Goal: Connect with others: Connect with others

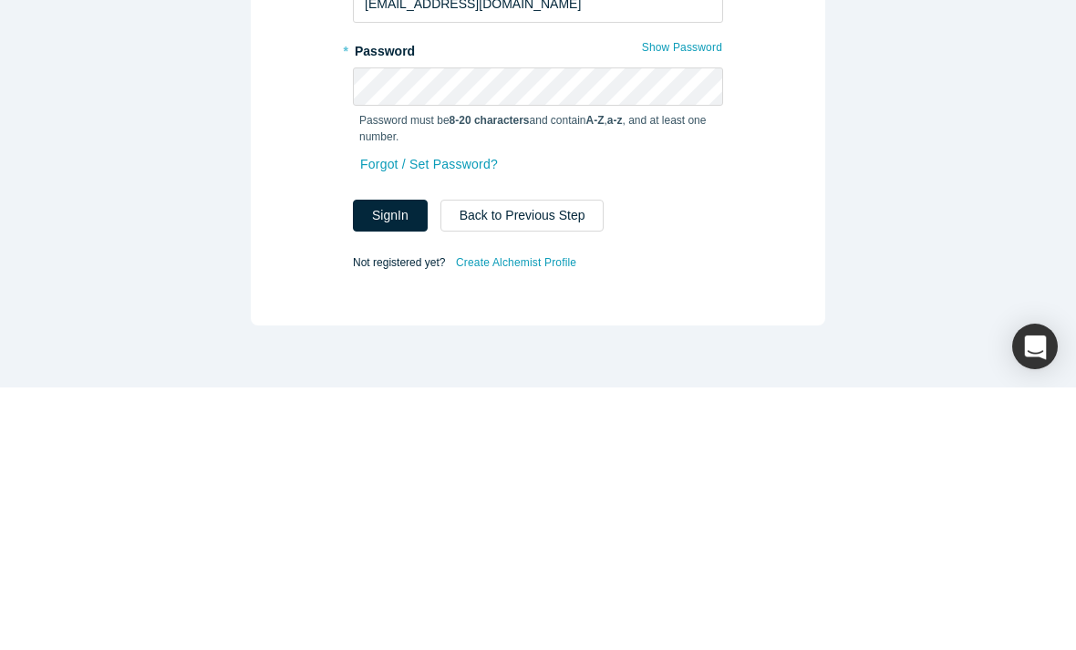
click at [384, 462] on button "Sign In" at bounding box center [390, 478] width 75 height 32
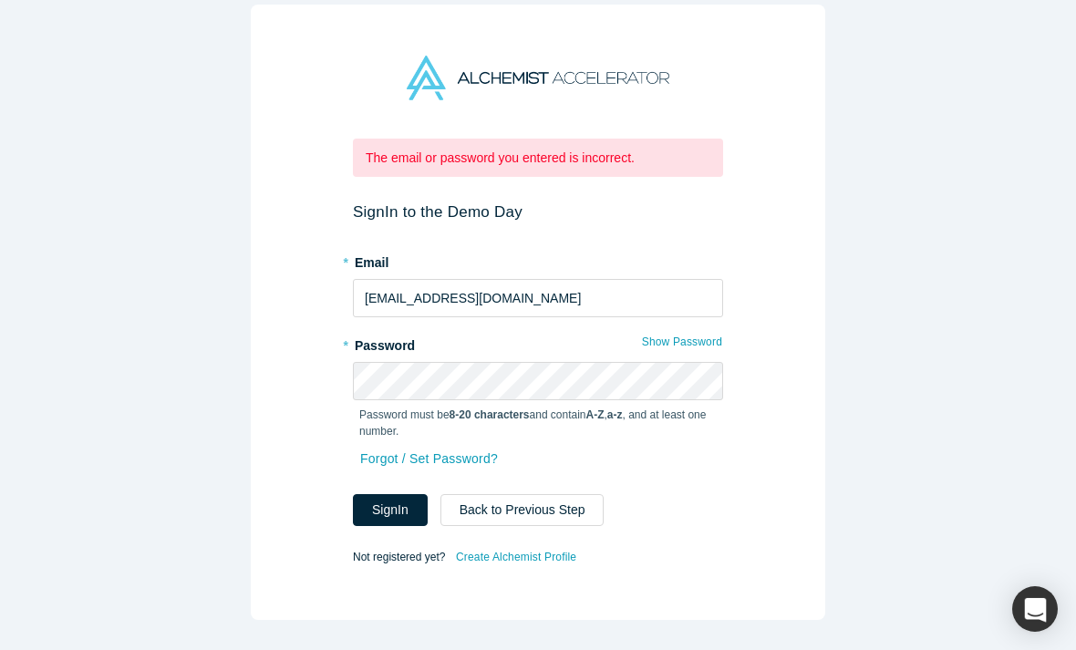
click at [504, 511] on button "Back to Previous Step" at bounding box center [522, 510] width 164 height 32
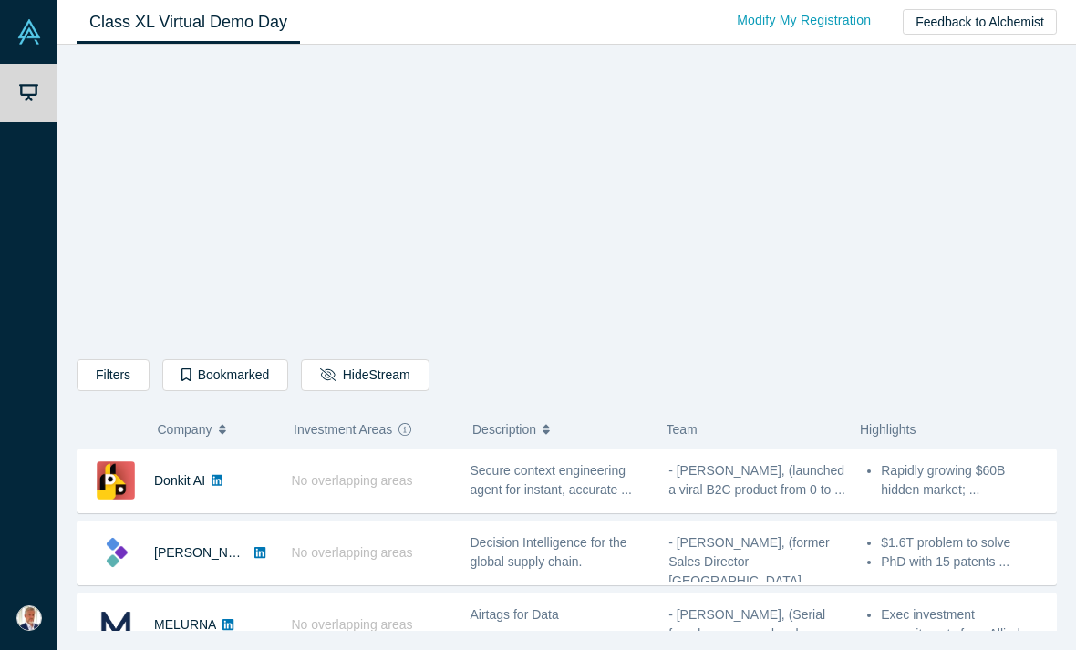
click at [931, 207] on div "Filters AI Artificial Intelligence B2B SaaS AI (Artificial Intelligence) Data A…" at bounding box center [567, 344] width 980 height 574
click at [222, 230] on div "Filters AI Artificial Intelligence B2B SaaS AI (Artificial Intelligence) Data A…" at bounding box center [567, 344] width 980 height 574
click at [212, 188] on div "Filters AI Artificial Intelligence B2B SaaS AI (Artificial Intelligence) Data A…" at bounding box center [567, 344] width 980 height 574
click at [197, 208] on div "Filters AI Artificial Intelligence B2B SaaS AI (Artificial Intelligence) Data A…" at bounding box center [567, 344] width 980 height 574
click at [32, 103] on link "Demo Day" at bounding box center [28, 93] width 57 height 58
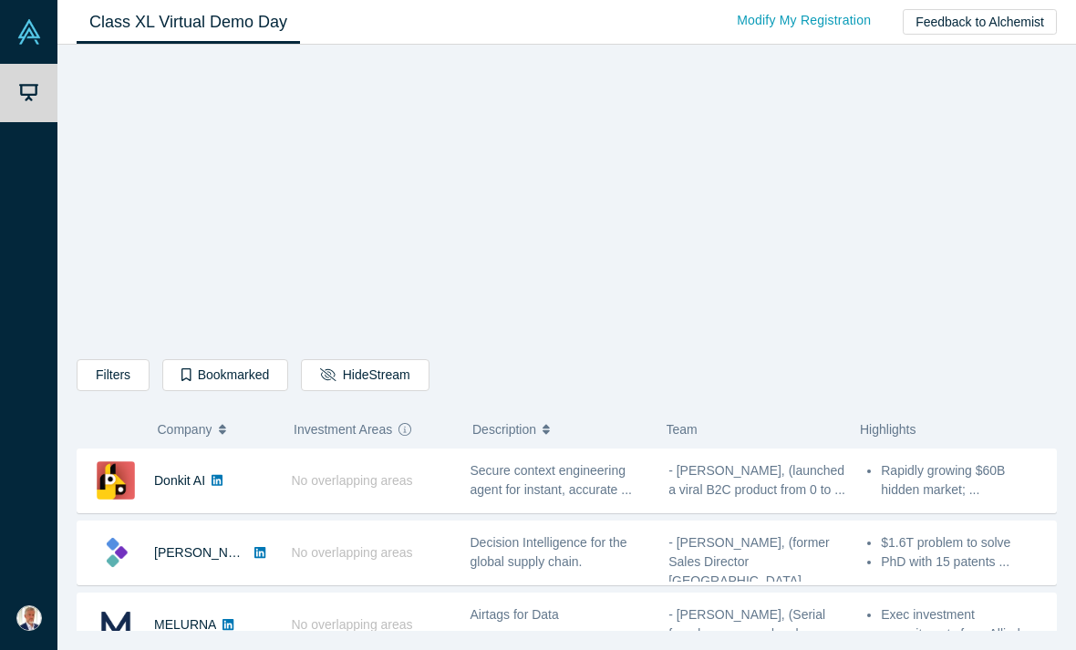
click at [952, 241] on div "Filters AI Artificial Intelligence B2B SaaS AI (Artificial Intelligence) Data A…" at bounding box center [567, 344] width 980 height 574
click at [616, 645] on div "Filters AI Artificial Intelligence B2B SaaS AI (Artificial Intelligence) Data A…" at bounding box center [566, 348] width 1019 height 606
click at [204, 484] on link "Donkit AI" at bounding box center [179, 480] width 51 height 15
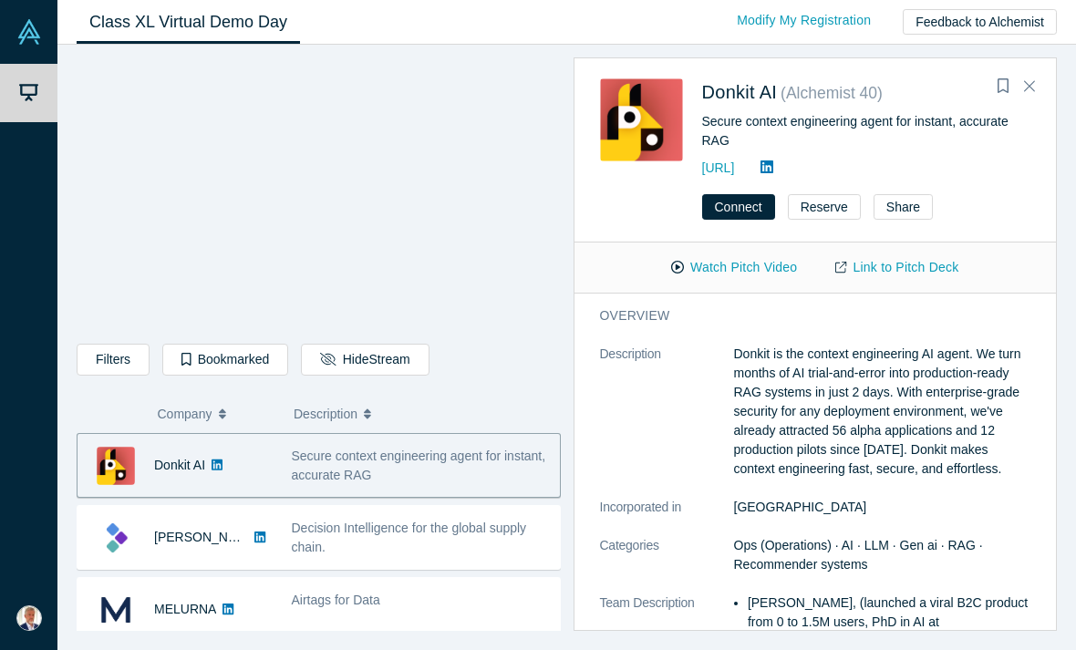
click at [179, 541] on link "[PERSON_NAME]" at bounding box center [206, 537] width 105 height 15
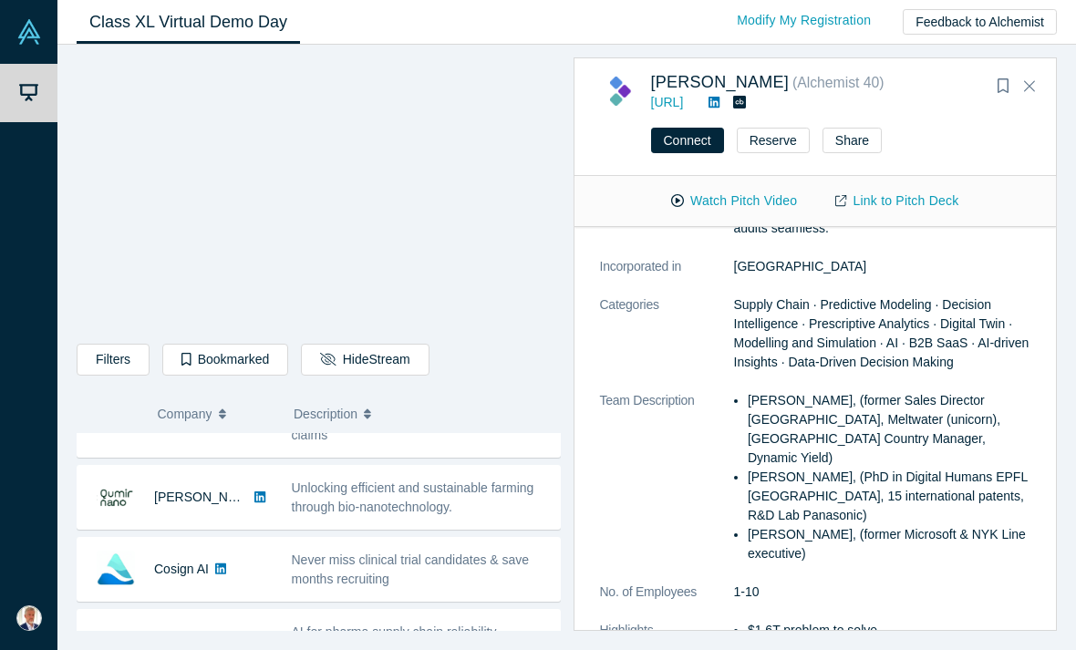
scroll to position [253, 0]
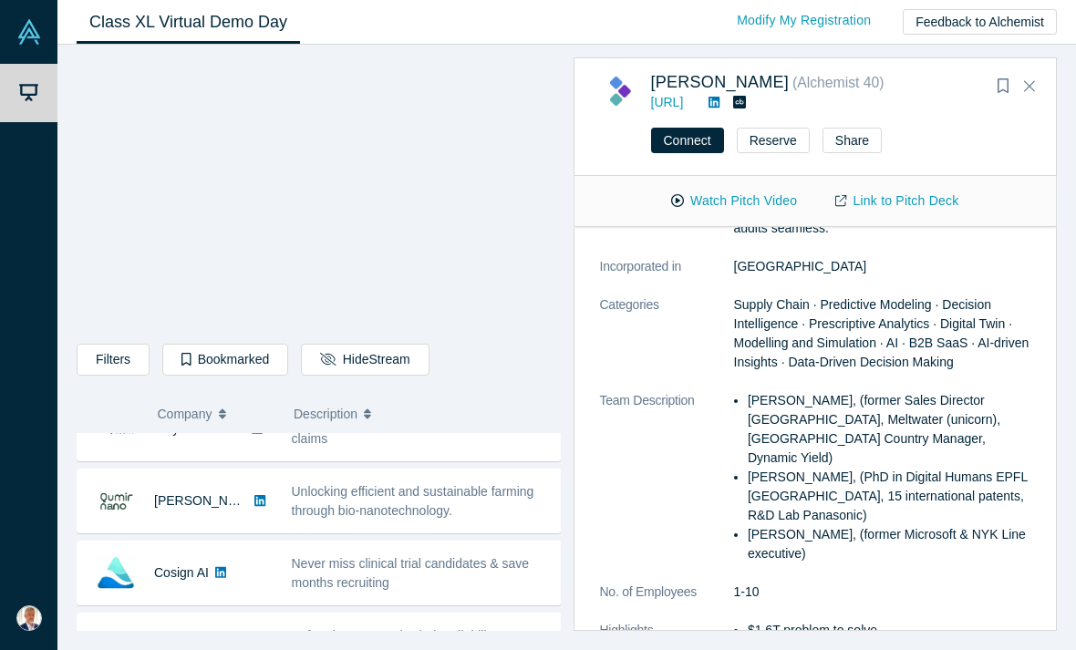
click at [360, 500] on div "Unlocking efficient and sustainable farming through bio-nanotechnology." at bounding box center [421, 501] width 259 height 38
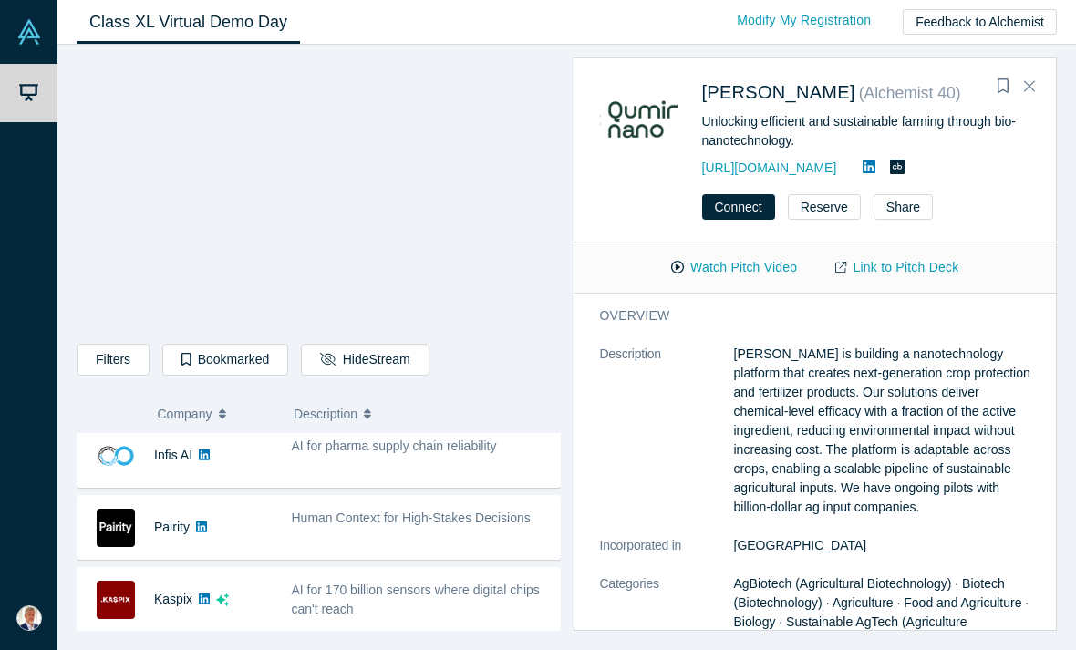
scroll to position [511, 0]
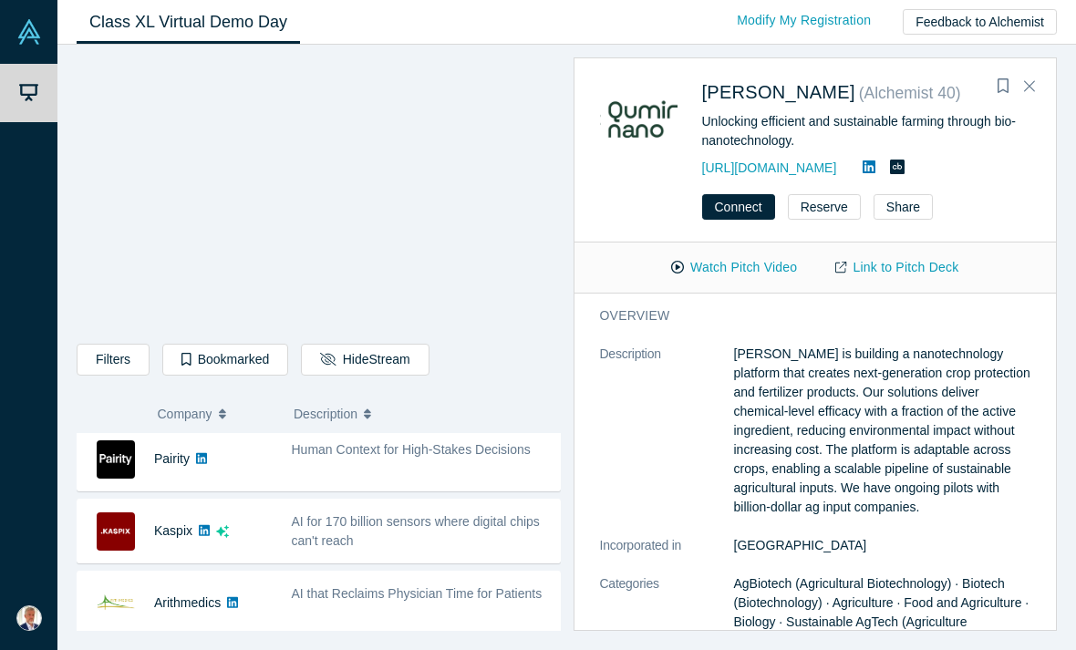
click at [379, 531] on div "AI for 170 billion sensors where digital chips can't reach" at bounding box center [421, 532] width 259 height 38
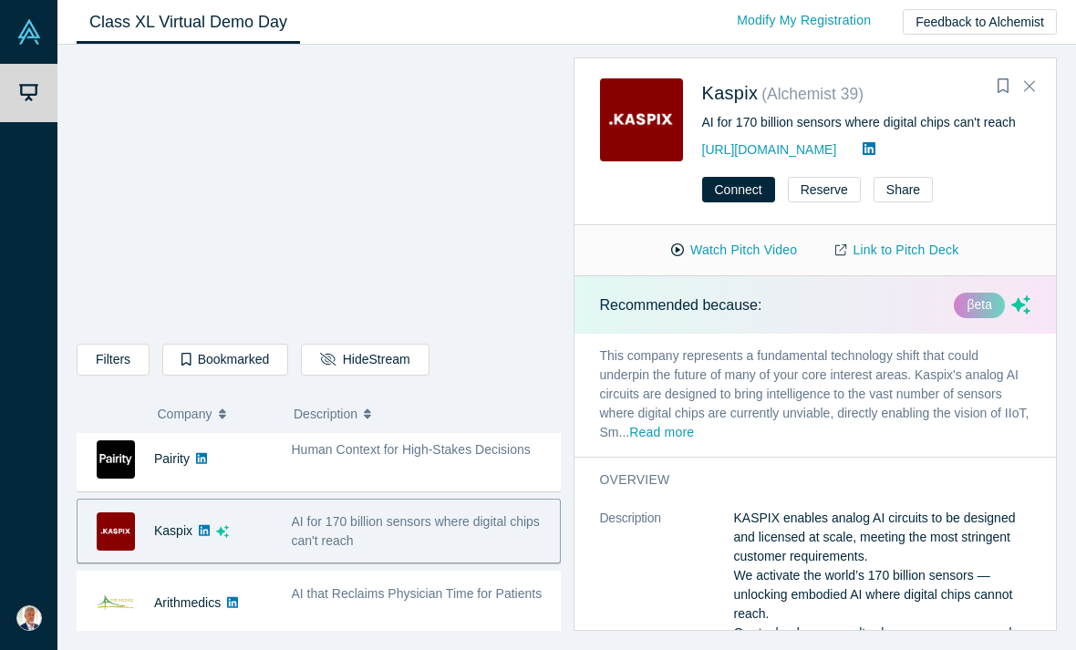
scroll to position [0, 0]
click at [744, 248] on button "Watch Pitch Video" at bounding box center [734, 250] width 164 height 32
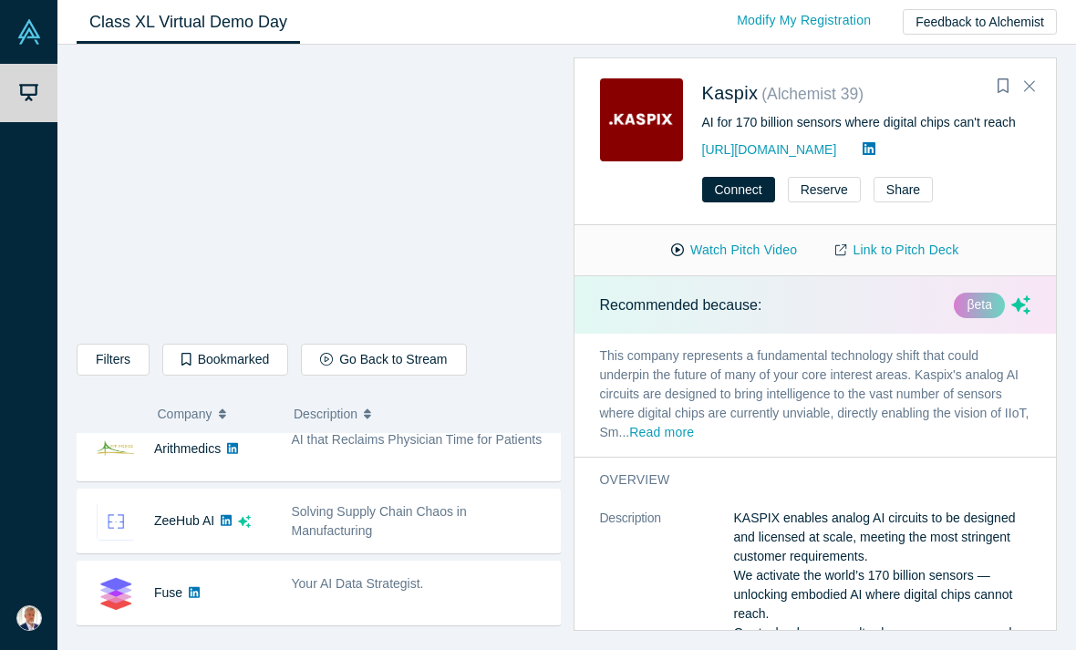
scroll to position [666, 0]
click at [377, 524] on div "Solving Supply Chain Chaos in Manufacturing" at bounding box center [421, 521] width 259 height 38
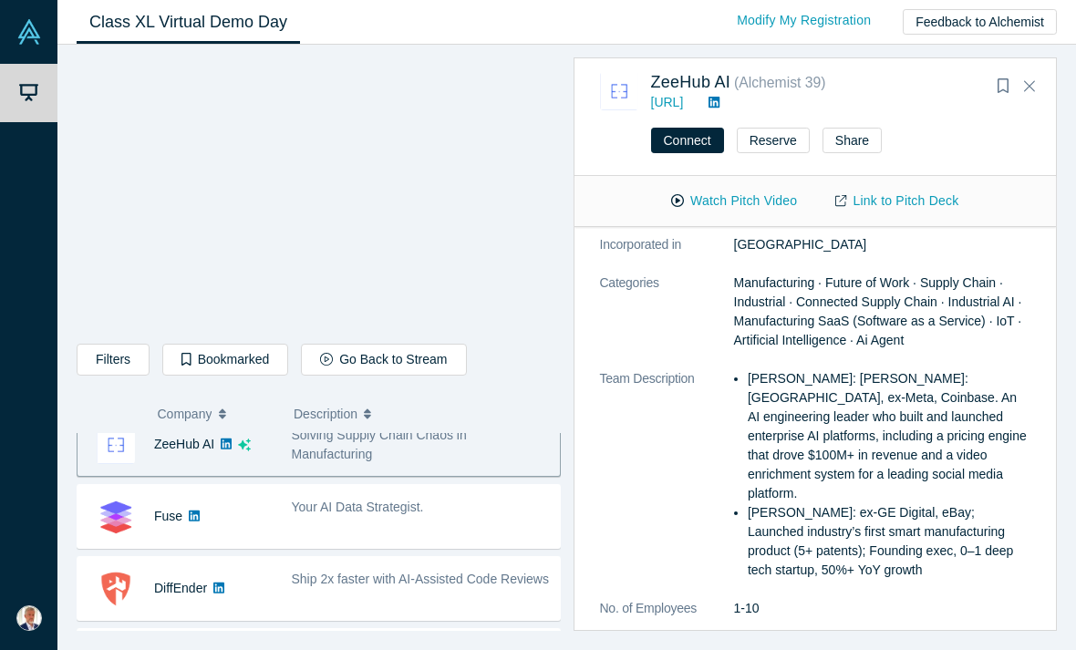
scroll to position [743, 0]
click at [445, 527] on div "Your AI Data Strategist." at bounding box center [421, 514] width 278 height 57
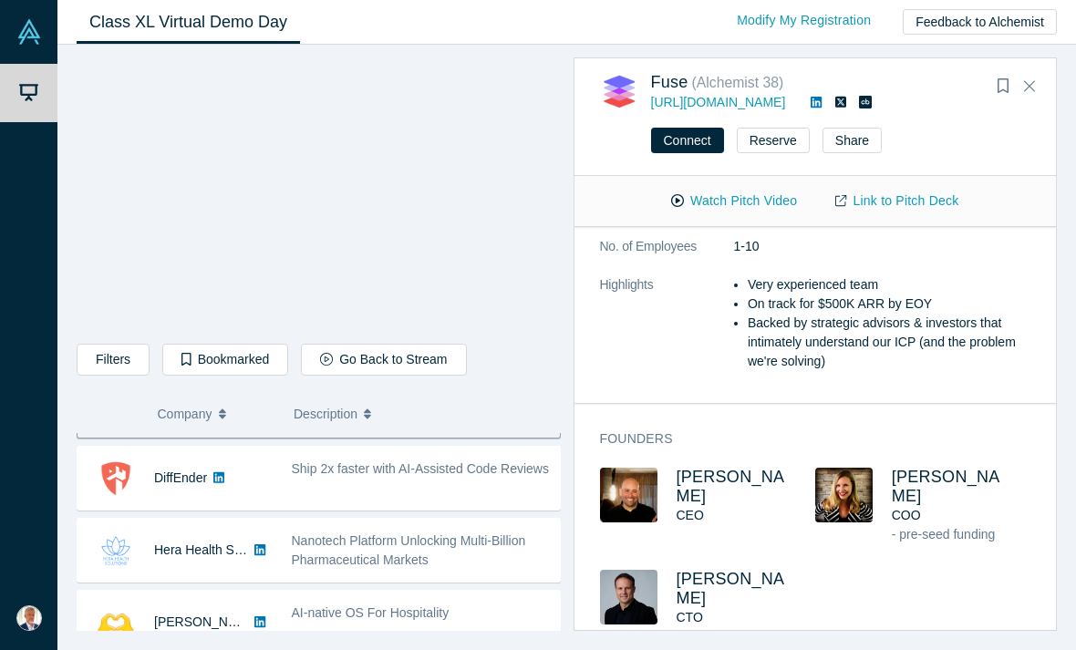
scroll to position [855, 0]
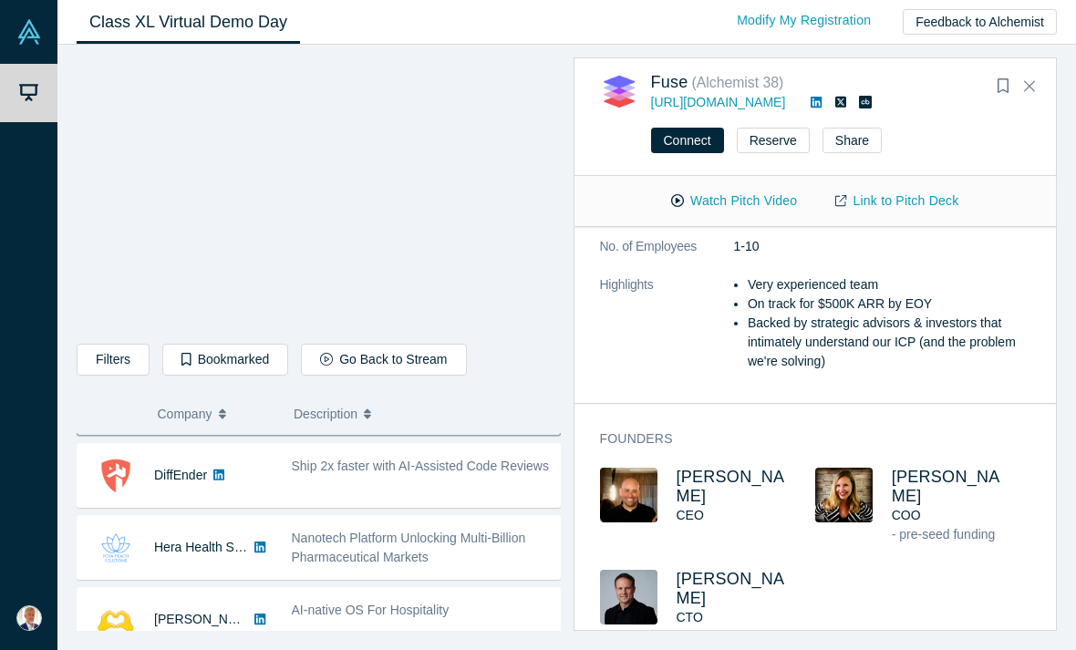
click at [492, 476] on div "Ship 2x faster with AI-Assisted Code Reviews" at bounding box center [421, 466] width 259 height 19
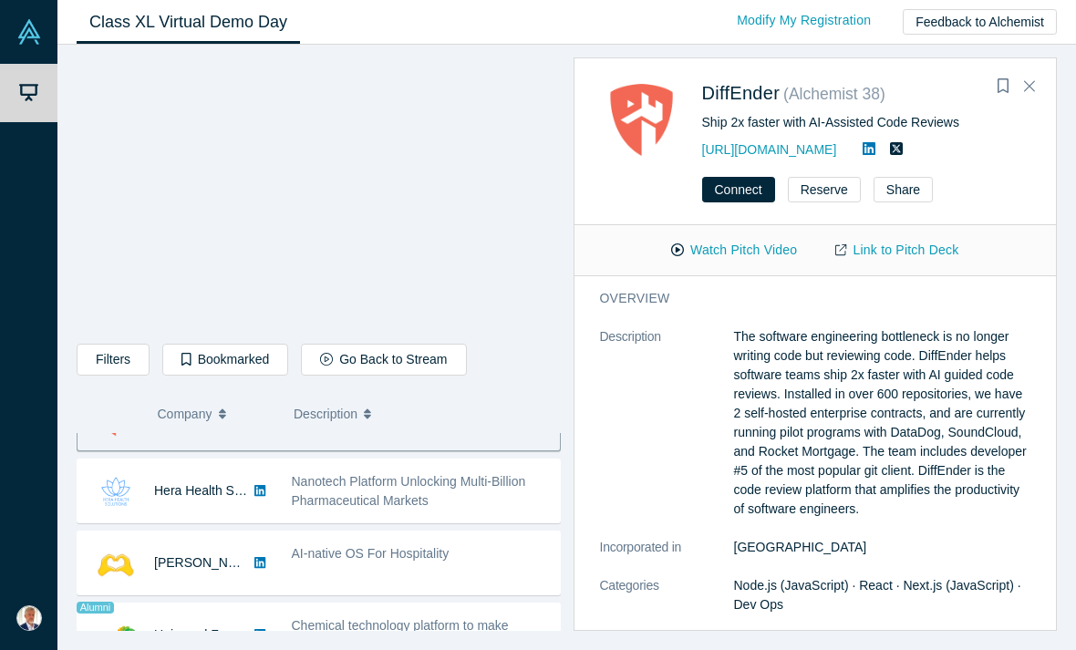
scroll to position [913, 0]
click at [484, 500] on div "Nanotech Platform Unlocking Multi-Billion Pharmaceutical Markets" at bounding box center [421, 490] width 259 height 38
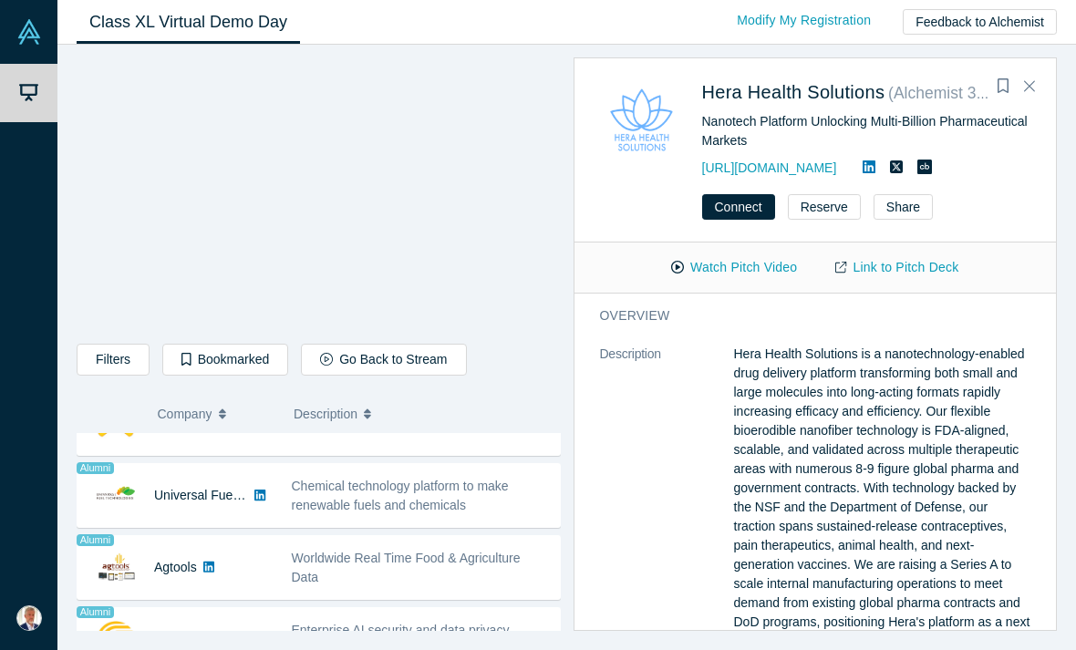
scroll to position [1052, 0]
click at [457, 500] on span "Chemical technology platform to make renewable fuels and chemicals" at bounding box center [400, 495] width 217 height 34
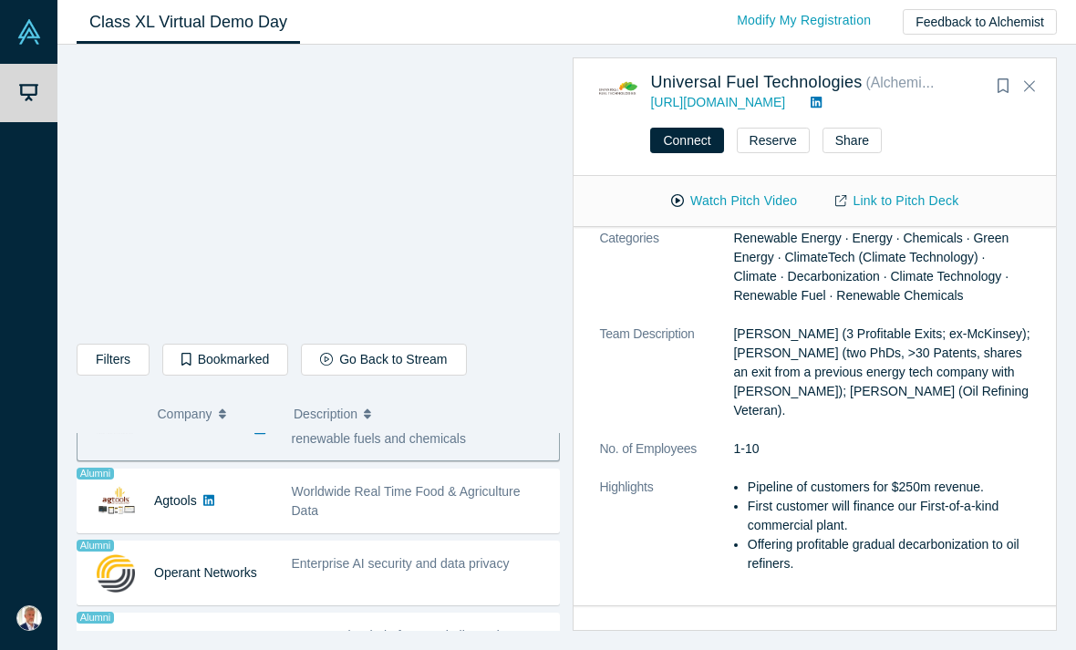
scroll to position [1115, 0]
click at [449, 504] on div "Worldwide Real Time Food & Agriculture Data" at bounding box center [421, 503] width 258 height 38
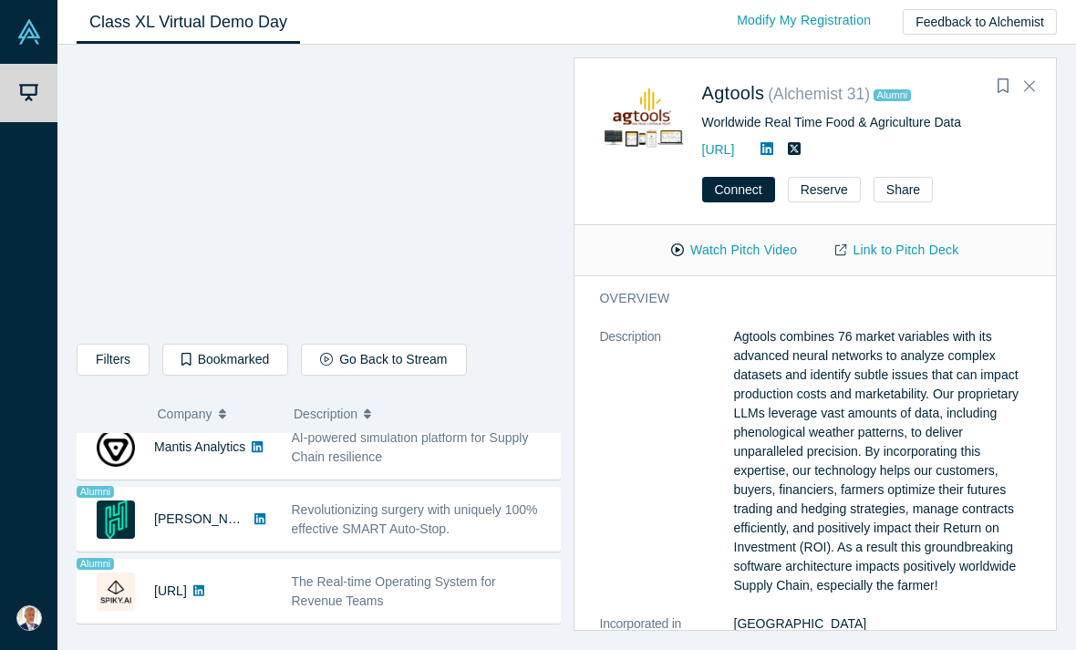
scroll to position [1531, 0]
click at [443, 589] on span "The Real-time Operating System for Revenue Teams" at bounding box center [394, 592] width 204 height 34
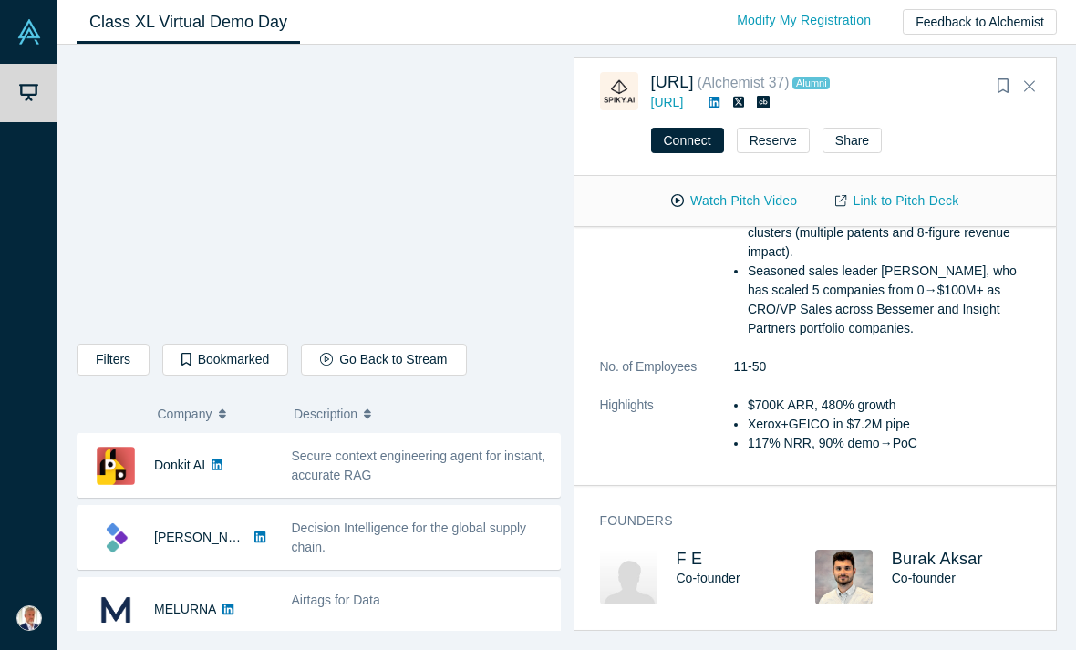
scroll to position [0, 0]
click at [504, 470] on div "Secure context engineering agent for instant, accurate RAG" at bounding box center [421, 466] width 259 height 38
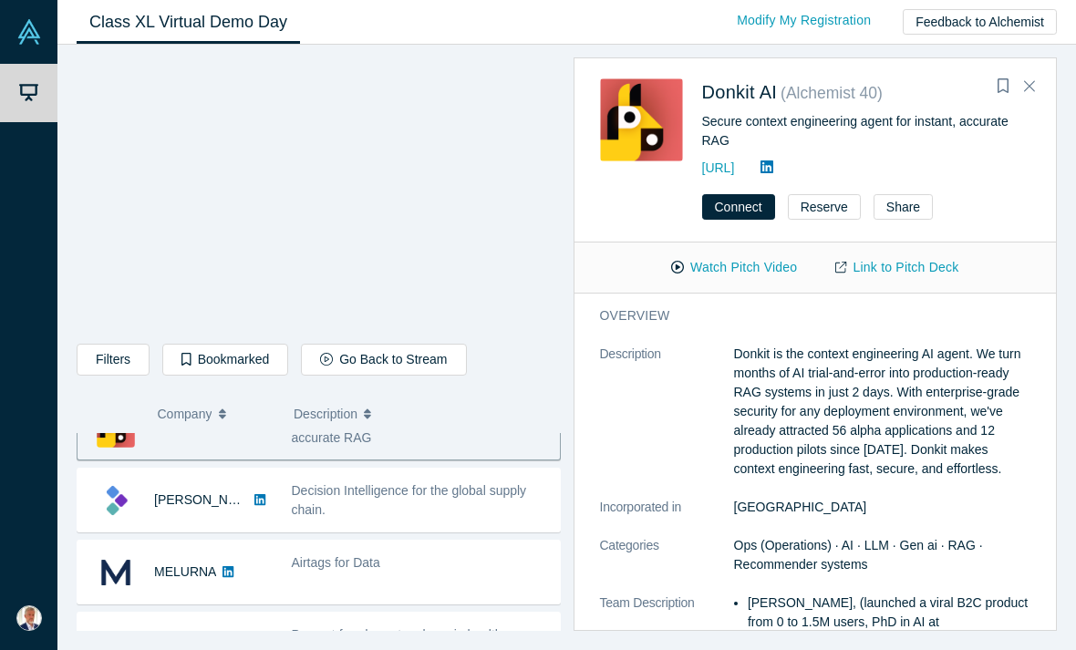
scroll to position [41, 0]
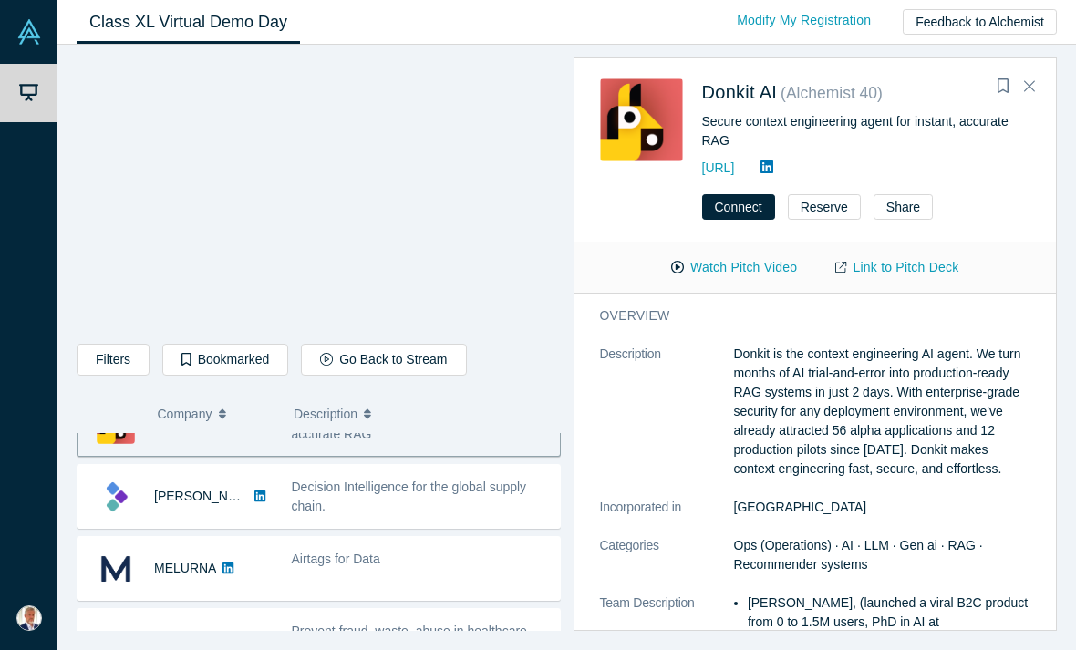
click at [492, 501] on div "Decision Intelligence for the global supply chain." at bounding box center [421, 497] width 259 height 38
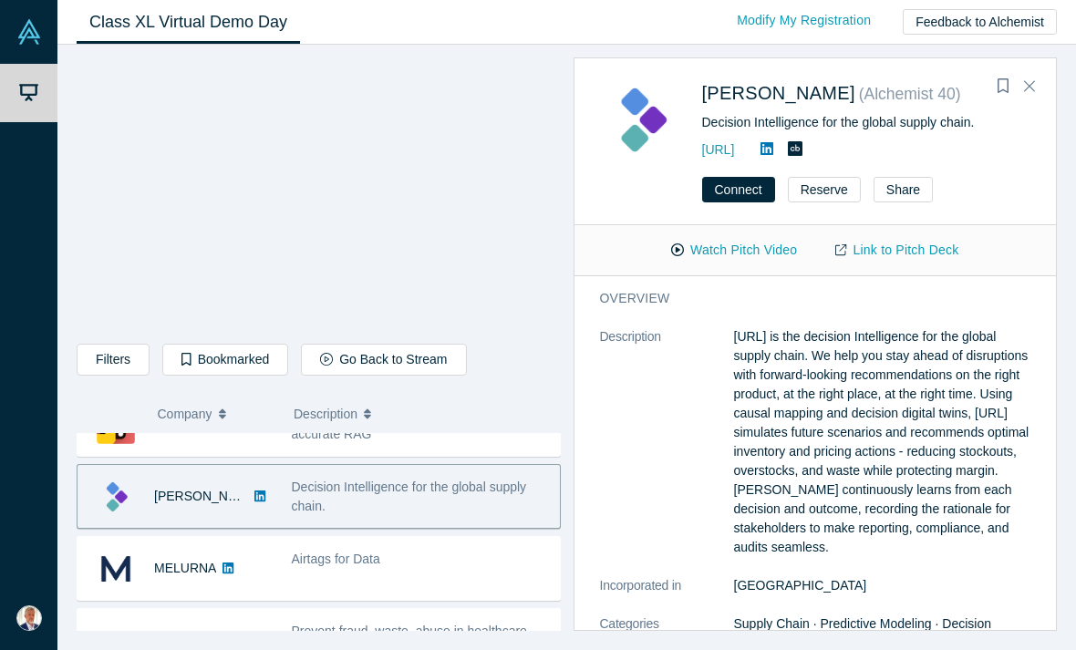
click at [751, 254] on button "Watch Pitch Video" at bounding box center [734, 250] width 164 height 32
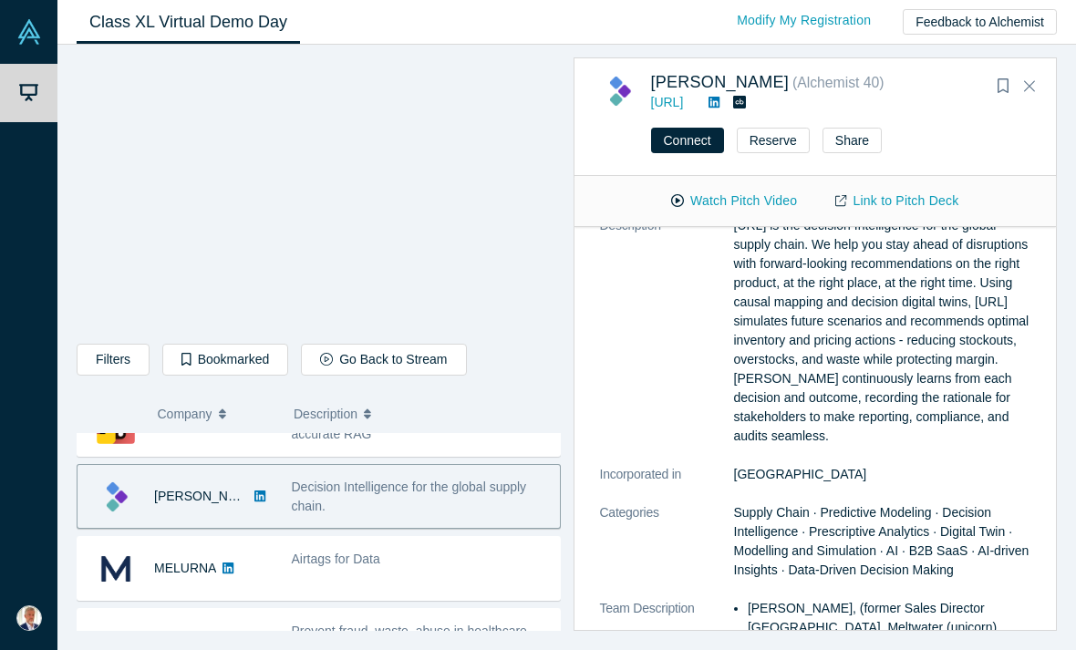
scroll to position [61, 0]
click at [420, 557] on div "Airtags for Data" at bounding box center [421, 559] width 259 height 19
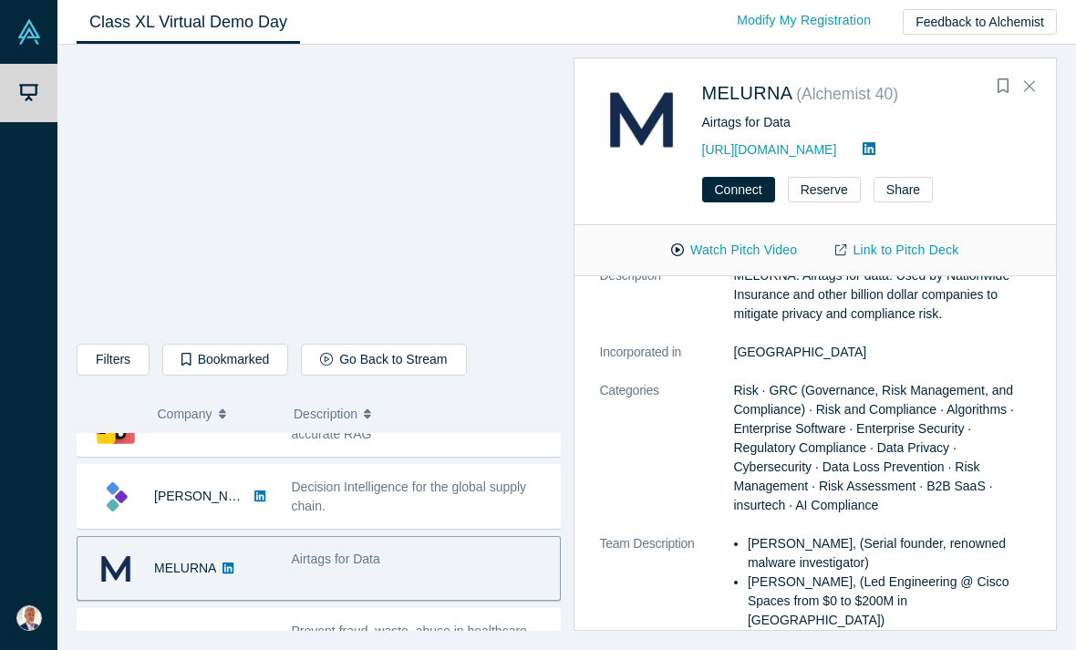
scroll to position [0, 0]
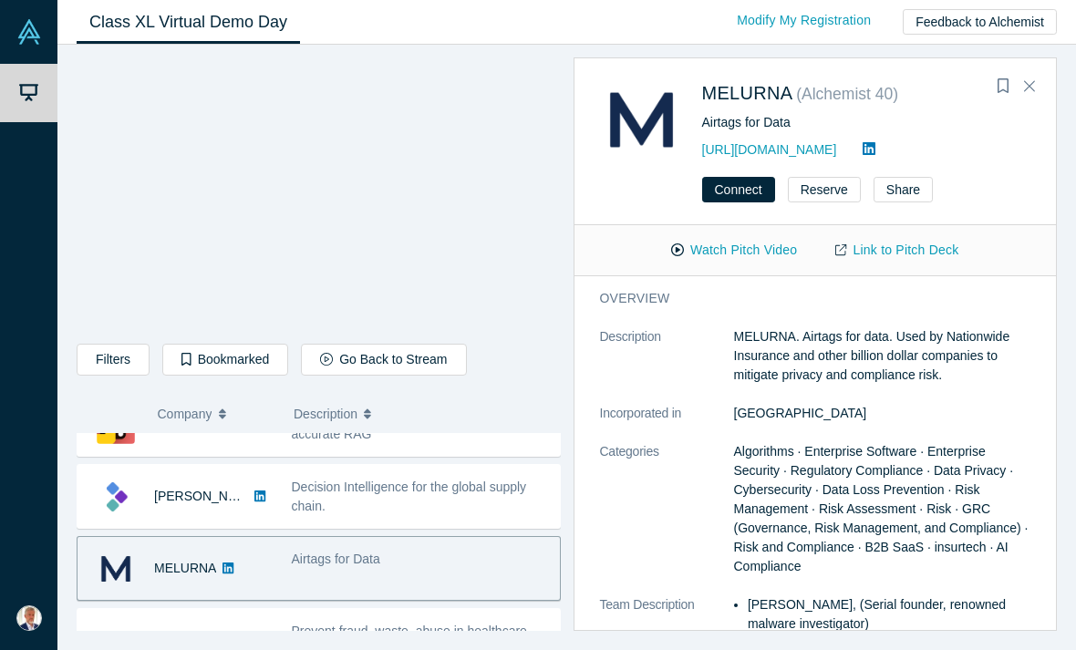
click at [341, 569] on div "Airtags for Data" at bounding box center [421, 568] width 278 height 57
click at [738, 256] on button "Watch Pitch Video" at bounding box center [734, 250] width 164 height 32
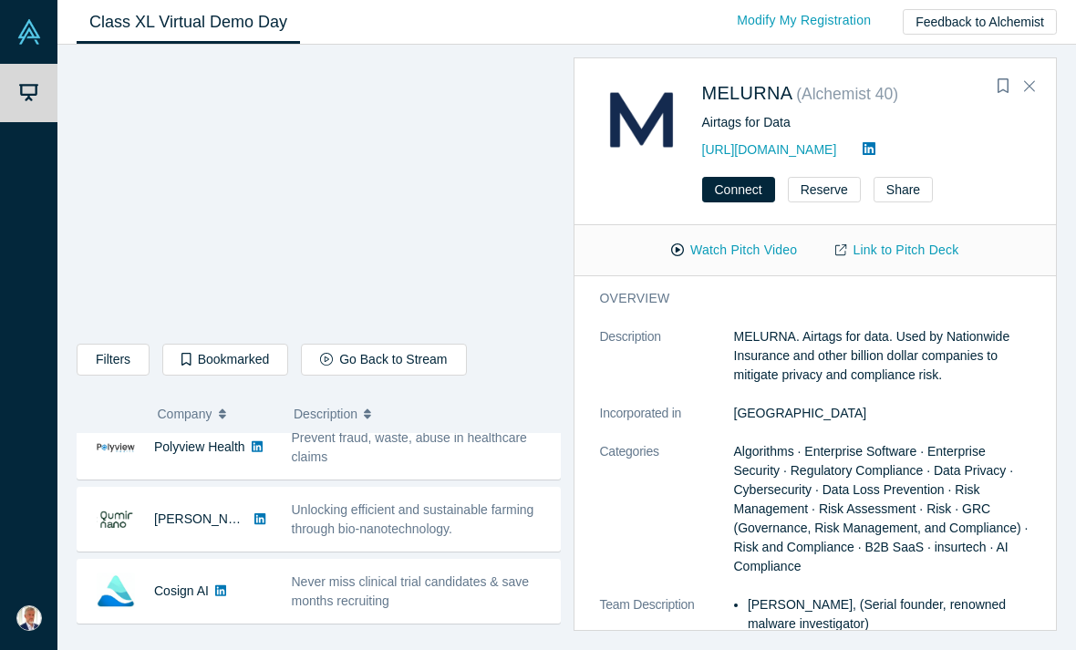
scroll to position [236, 0]
click at [442, 517] on div "Unlocking efficient and sustainable farming through bio-nanotechnology." at bounding box center [421, 518] width 259 height 38
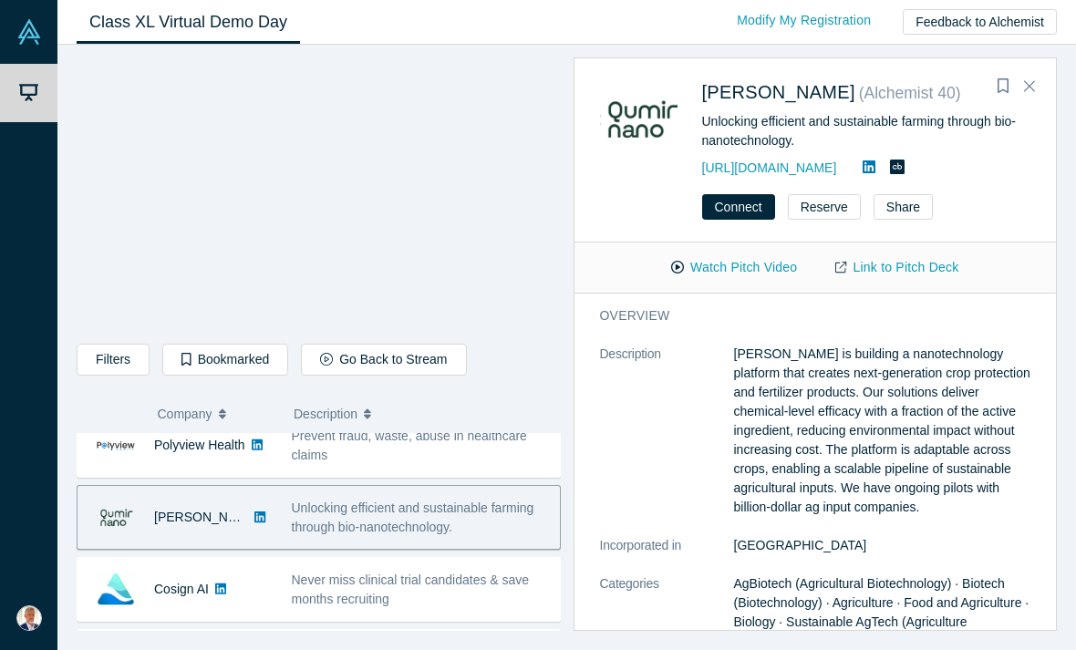
click at [743, 212] on button "Connect" at bounding box center [738, 207] width 73 height 26
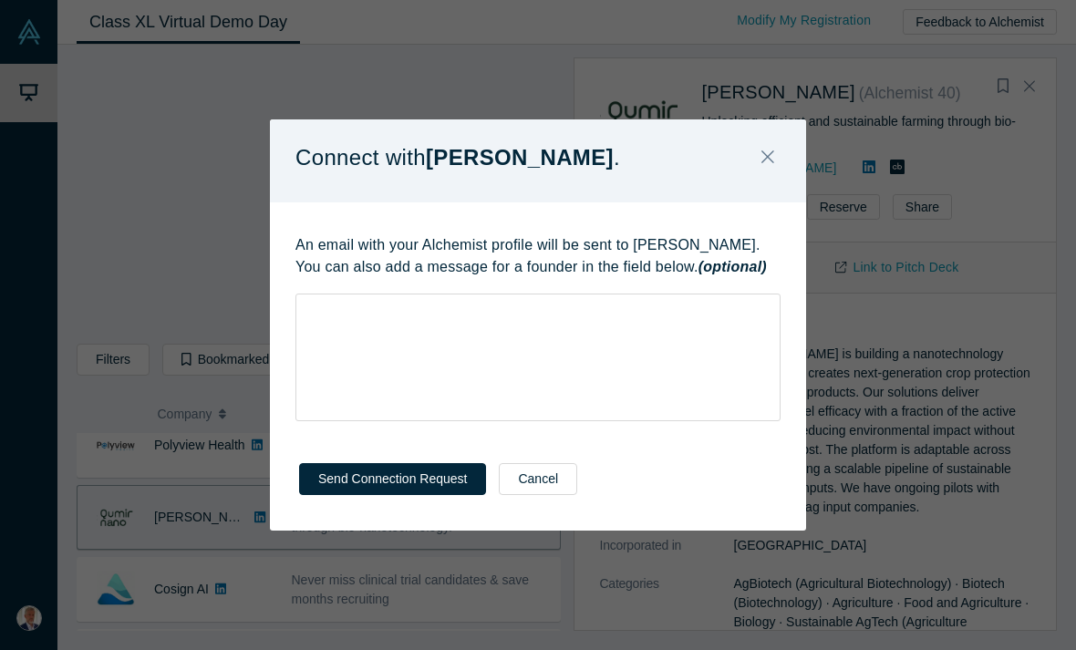
click at [779, 157] on button "Close" at bounding box center [768, 158] width 38 height 39
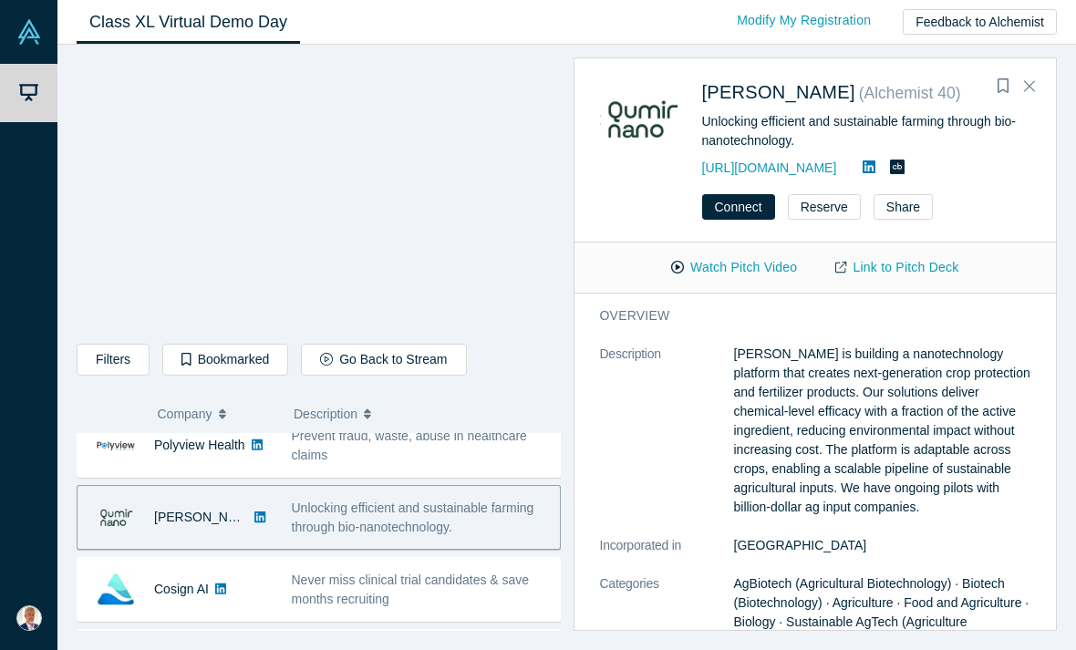
click at [751, 270] on button "Watch Pitch Video" at bounding box center [734, 268] width 164 height 32
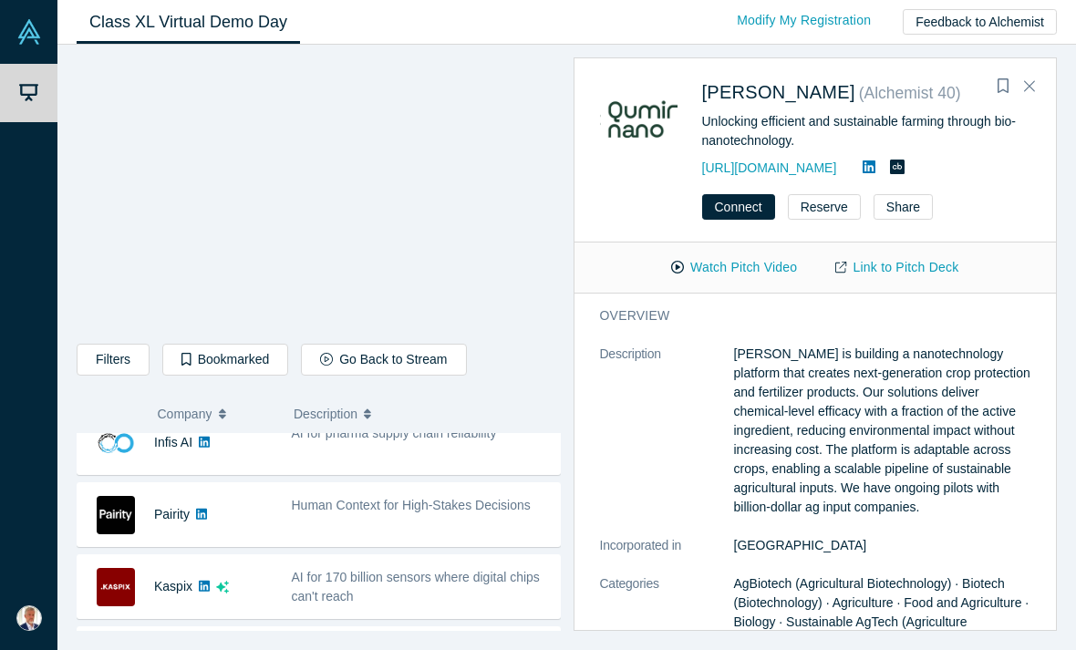
scroll to position [456, 0]
click at [474, 513] on div "Human Context for High-Stakes Decisions" at bounding box center [421, 504] width 259 height 19
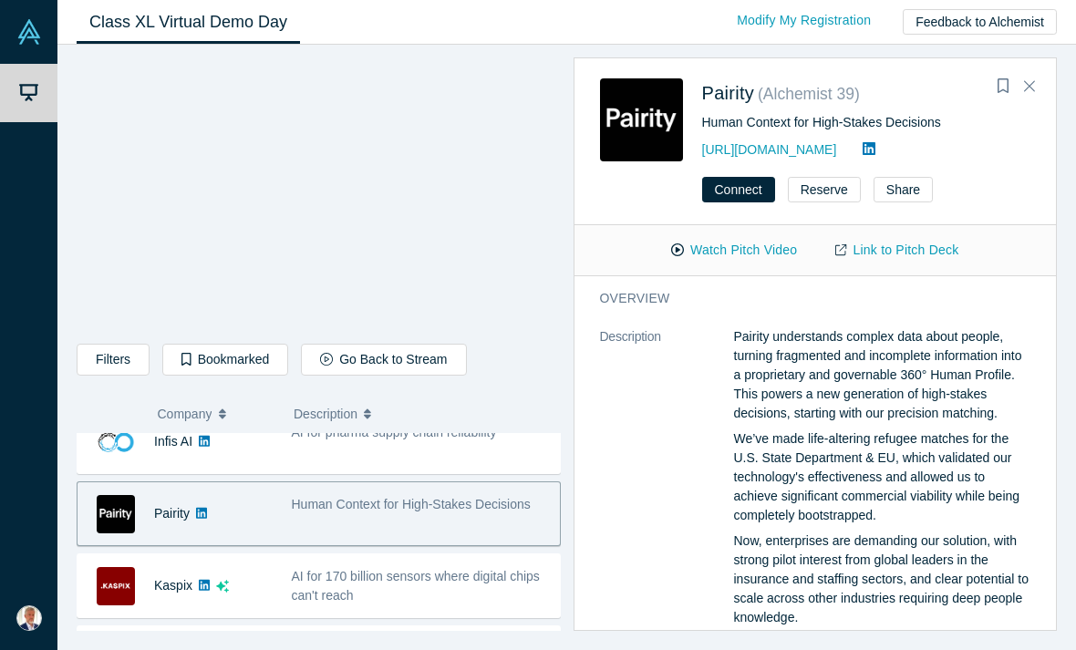
click at [756, 262] on button "Watch Pitch Video" at bounding box center [734, 250] width 164 height 32
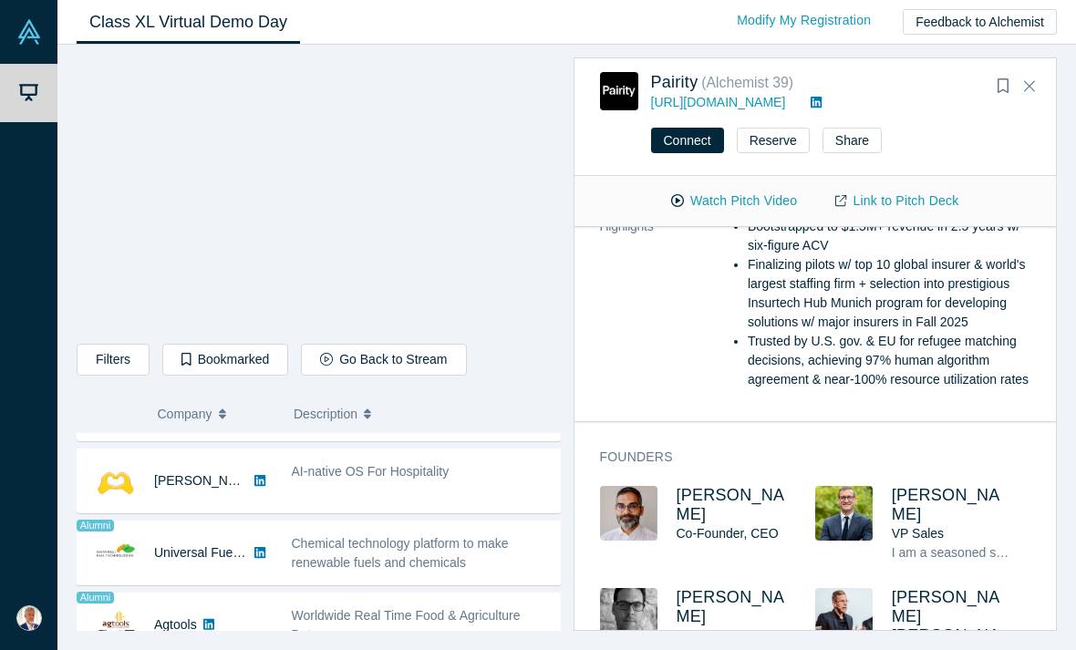
scroll to position [1004, 0]
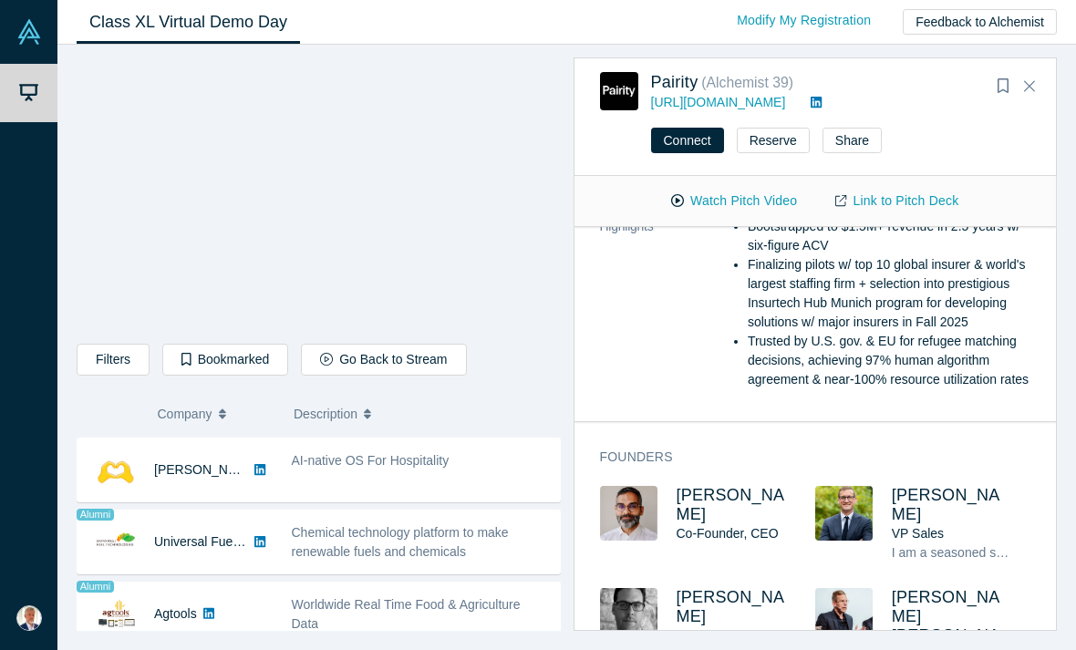
click at [421, 478] on div "AI-native OS For Hospitality" at bounding box center [421, 469] width 278 height 57
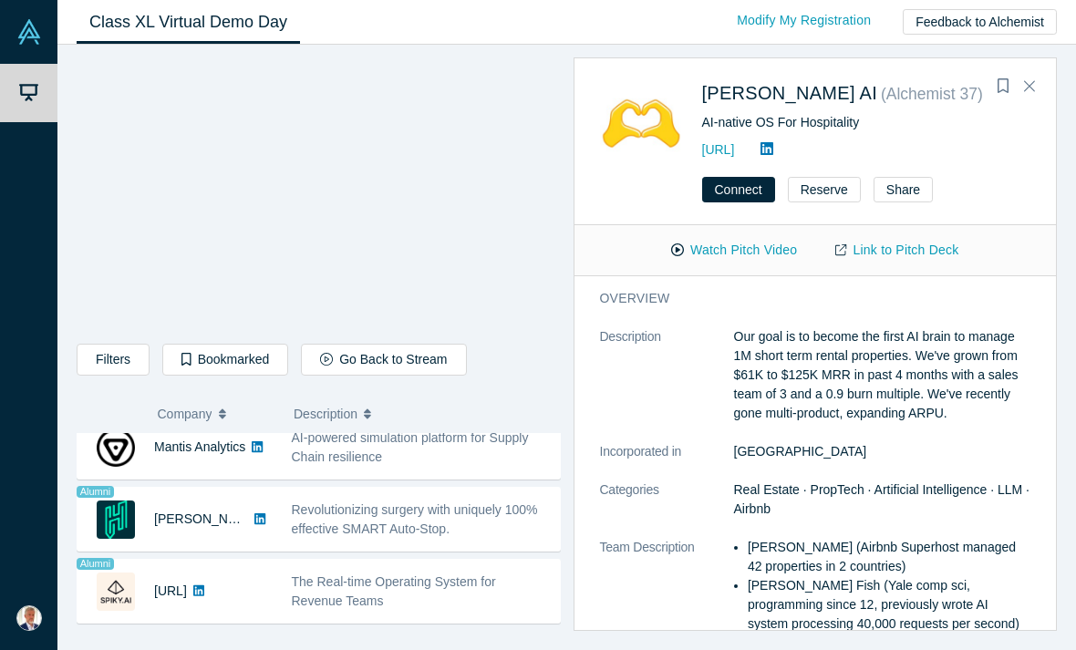
scroll to position [1531, 0]
